Goal: Task Accomplishment & Management: Use online tool/utility

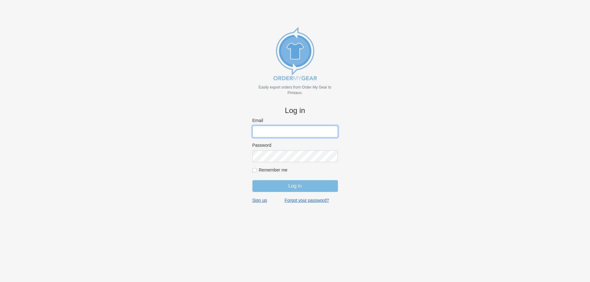
type input "purchasingsupervisor@rainbow-lettering.com"
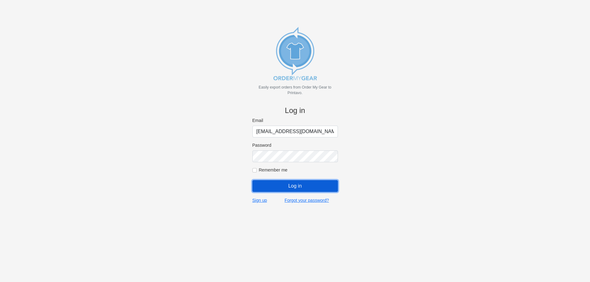
click at [291, 188] on input "Log in" at bounding box center [294, 186] width 85 height 12
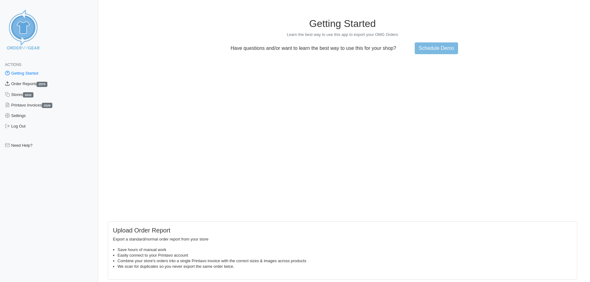
click at [17, 84] on link "Order Reports 2570" at bounding box center [49, 84] width 98 height 11
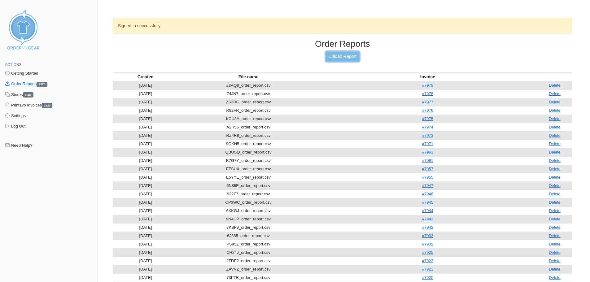
click at [350, 53] on link "Upload Report" at bounding box center [342, 57] width 33 height 10
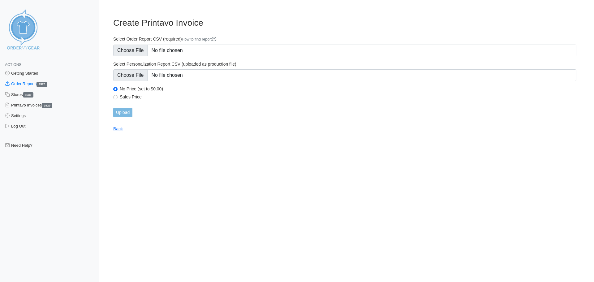
click at [33, 82] on link "Order Reports 2570" at bounding box center [49, 84] width 99 height 11
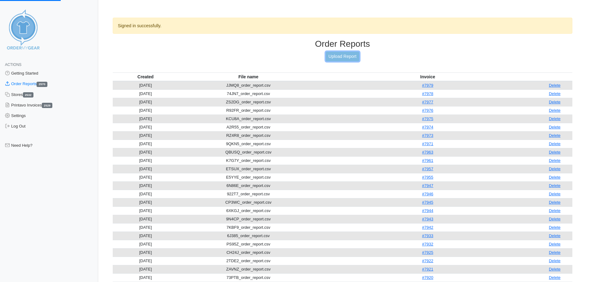
click at [351, 53] on link "Upload Report" at bounding box center [342, 57] width 33 height 10
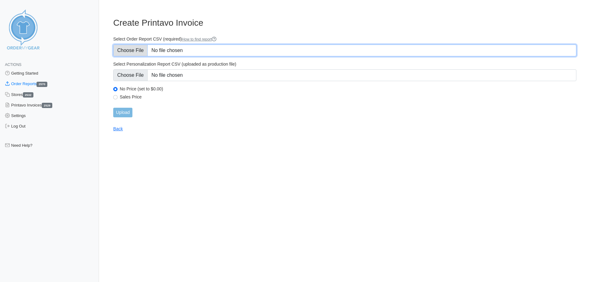
click at [126, 50] on input "Select Order Report CSV (required) How to find report" at bounding box center [344, 51] width 463 height 12
type input "C:\fakepath\PMS4H_order_report.csv"
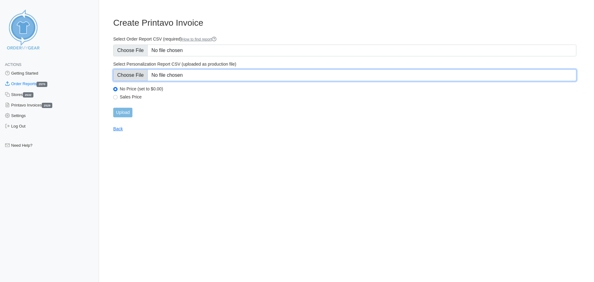
click at [134, 74] on input "Select Personalization Report CSV (uploaded as production file)" at bounding box center [344, 75] width 463 height 12
type input "C:\fakepath\PMS4H_personalization_report.csv"
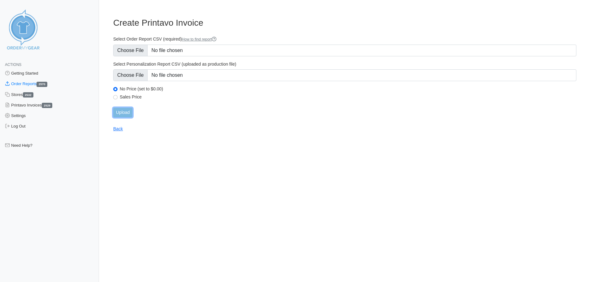
click at [126, 111] on input "Upload" at bounding box center [122, 113] width 19 height 10
